Goal: Information Seeking & Learning: Learn about a topic

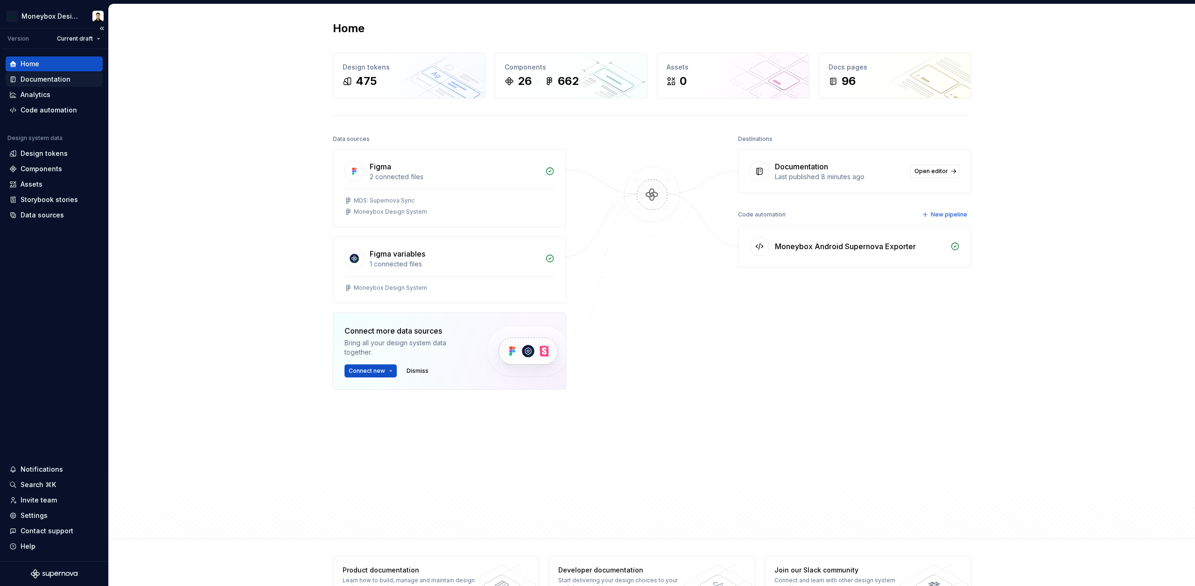
click at [64, 80] on div "Documentation" at bounding box center [46, 79] width 50 height 9
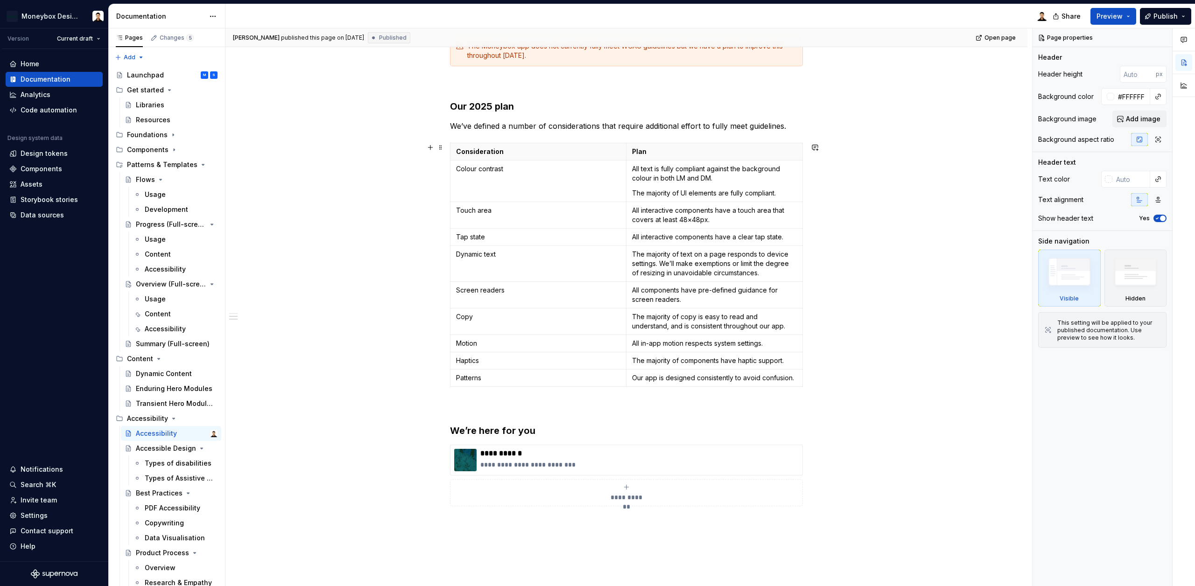
scroll to position [177, 0]
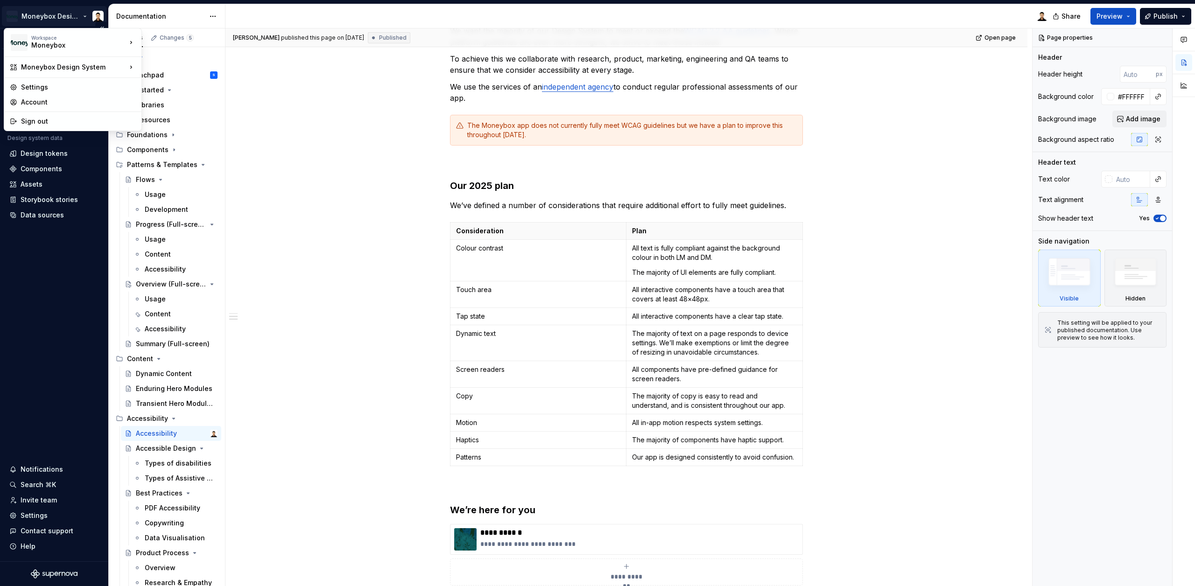
click at [14, 17] on html "Moneybox Design System Version Current draft Home Documentation Analytics Code …" at bounding box center [597, 293] width 1195 height 586
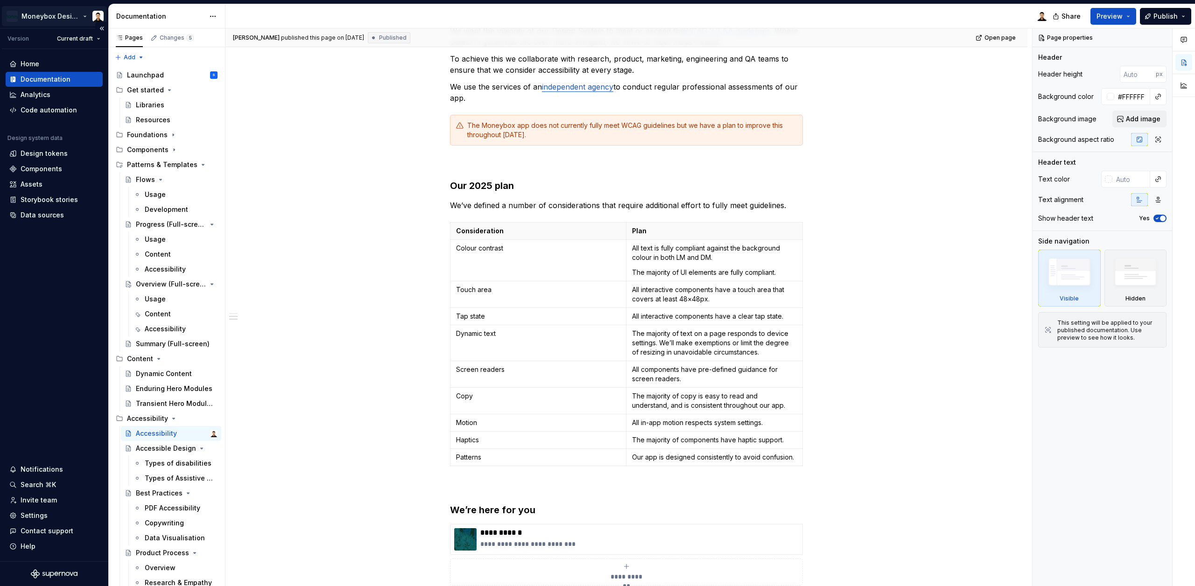
click at [46, 13] on html "Moneybox Design System Version Current draft Home Documentation Analytics Code …" at bounding box center [597, 293] width 1195 height 586
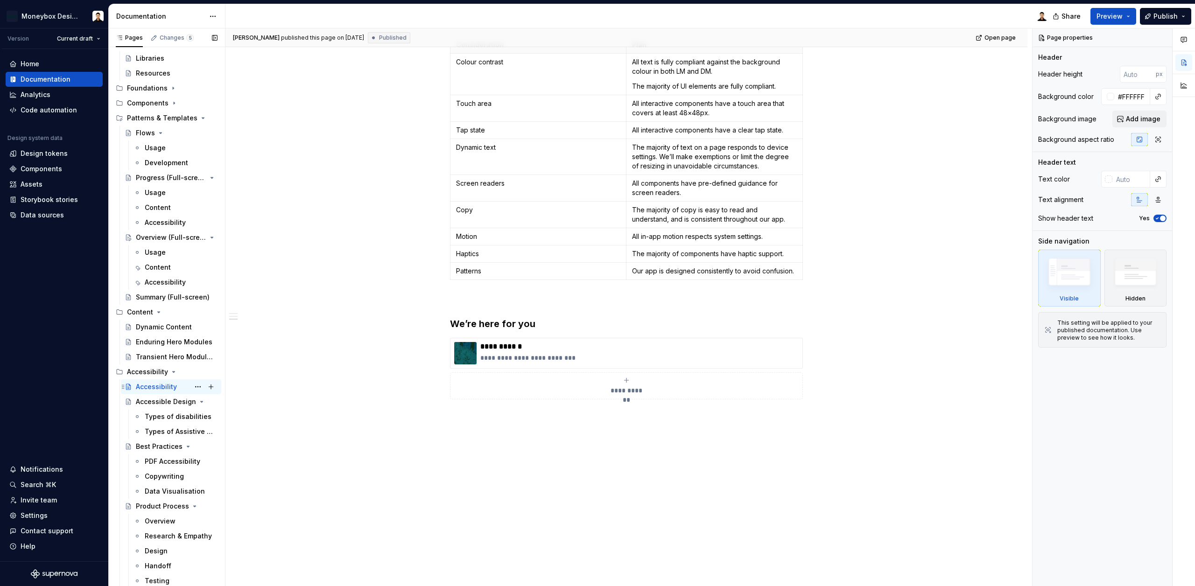
scroll to position [0, 0]
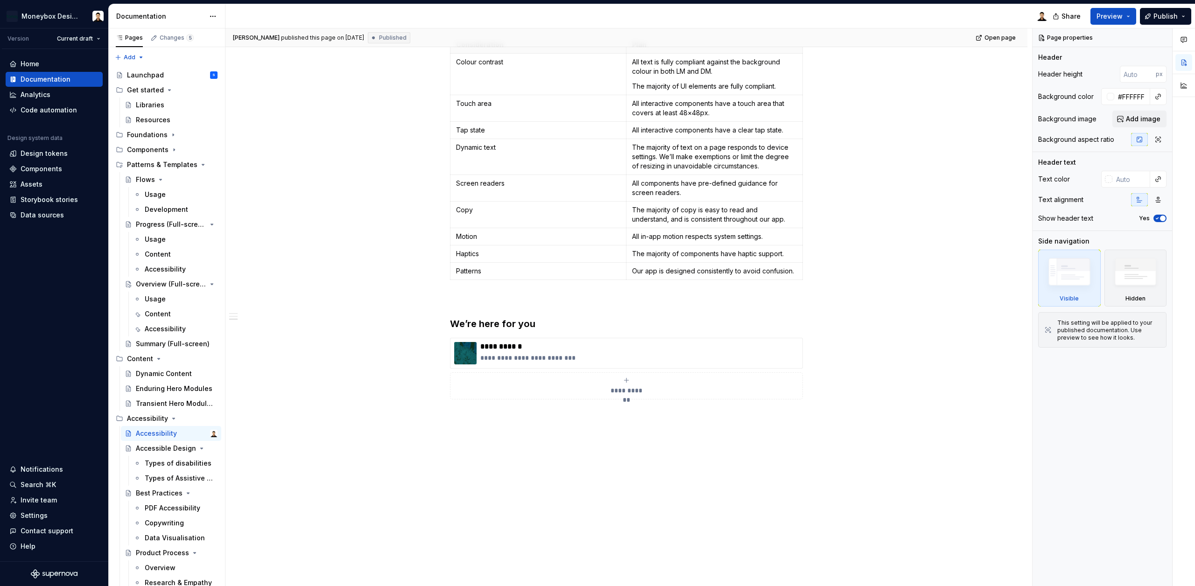
type textarea "*"
